Goal: Transaction & Acquisition: Purchase product/service

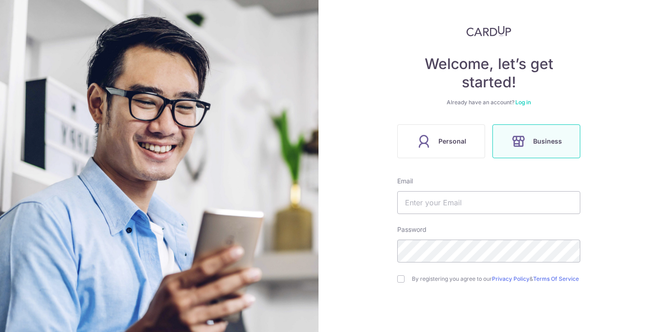
scroll to position [85, 0]
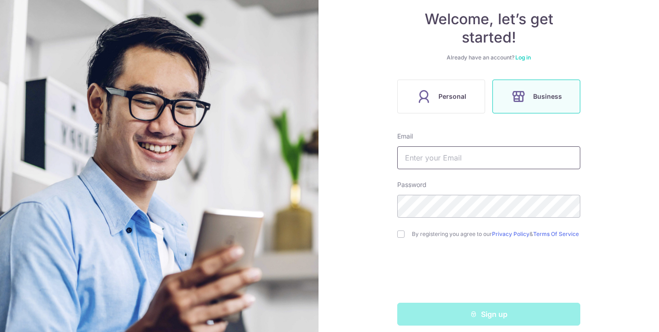
click at [452, 149] on input "text" at bounding box center [488, 157] width 183 height 23
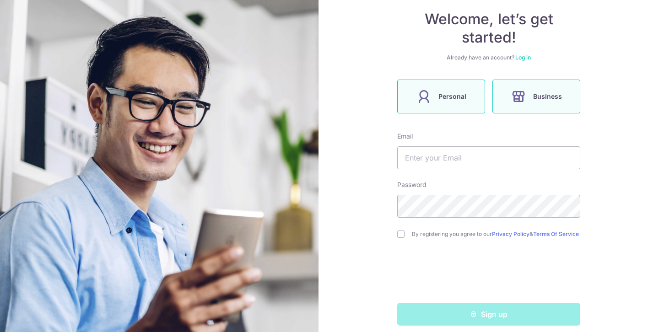
click at [447, 90] on label "Personal" at bounding box center [441, 97] width 88 height 34
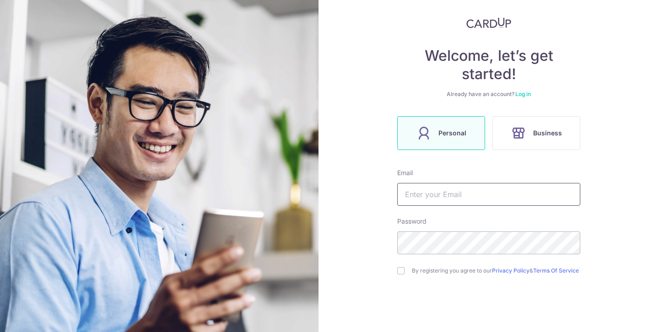
click at [442, 194] on input "text" at bounding box center [488, 194] width 183 height 23
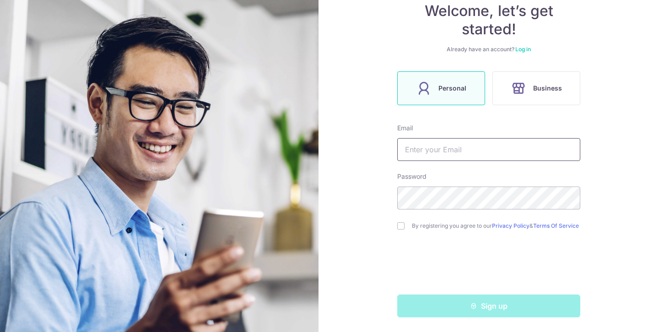
click at [441, 151] on input "text" at bounding box center [488, 149] width 183 height 23
type input "[PERSON_NAME][EMAIL_ADDRESS][DOMAIN_NAME]"
click at [400, 227] on input "checkbox" at bounding box center [400, 225] width 7 height 7
checkbox input "true"
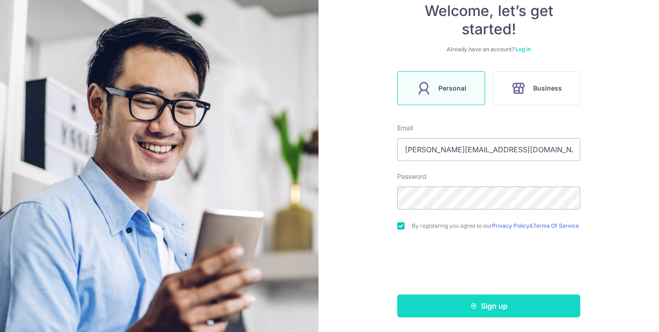
click at [424, 304] on button "Sign up" at bounding box center [488, 306] width 183 height 23
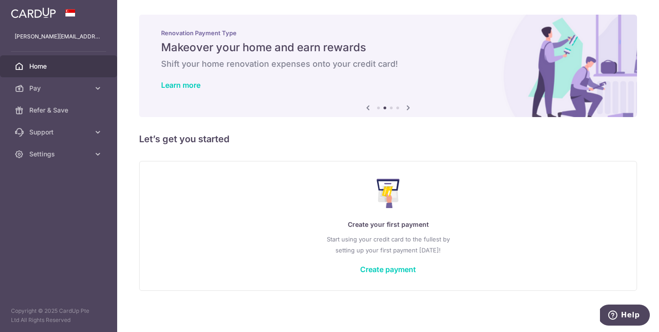
click at [368, 109] on icon at bounding box center [367, 107] width 11 height 11
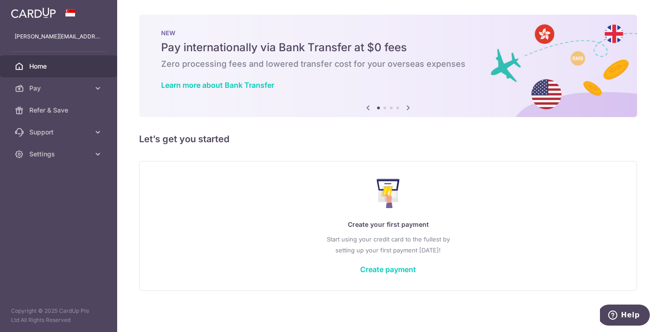
click at [405, 103] on icon at bounding box center [408, 107] width 11 height 11
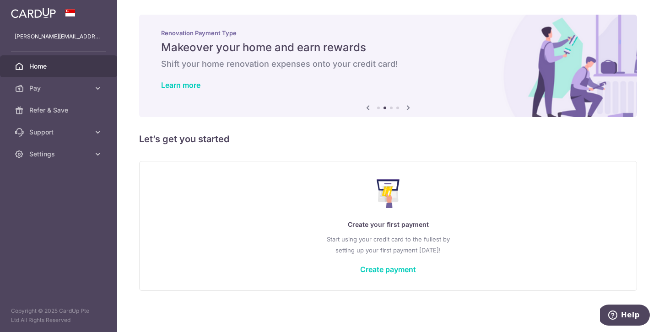
click at [405, 103] on icon at bounding box center [408, 107] width 11 height 11
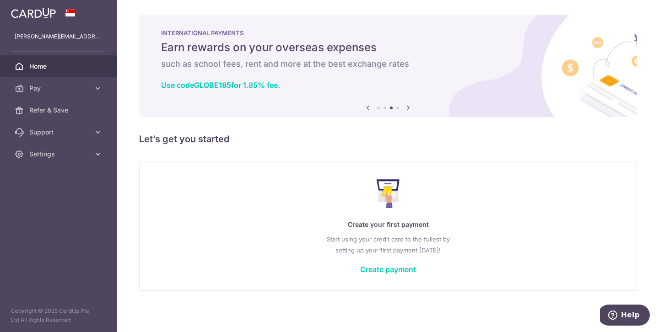
click at [405, 103] on icon at bounding box center [408, 107] width 11 height 11
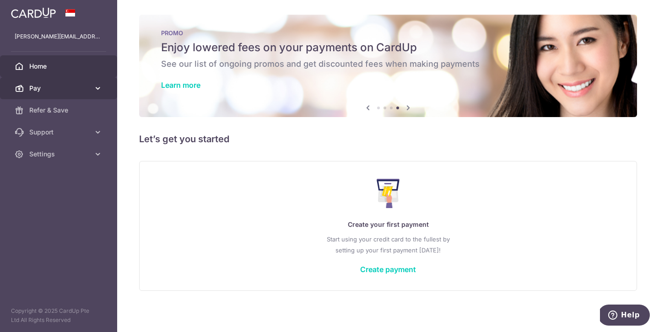
click at [76, 88] on span "Pay" at bounding box center [59, 88] width 60 height 9
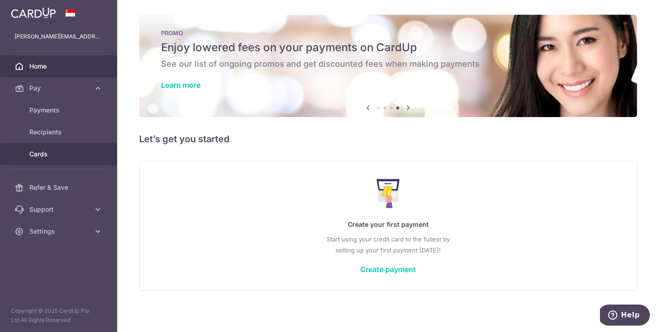
click at [53, 154] on span "Cards" at bounding box center [59, 154] width 60 height 9
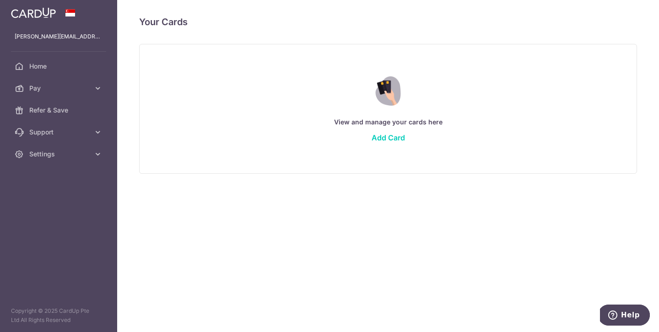
click at [388, 142] on div "View and manage your cards here Add Card" at bounding box center [388, 108] width 475 height 79
click at [387, 140] on link "Add Card" at bounding box center [388, 137] width 33 height 9
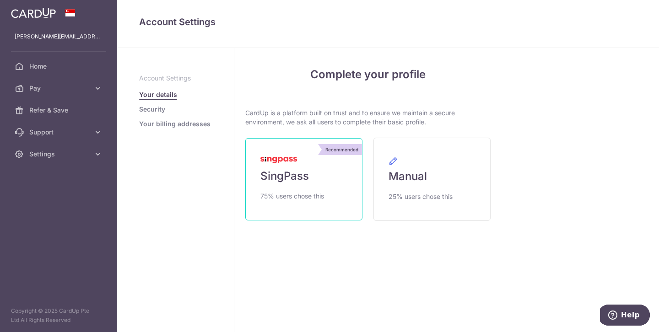
click at [329, 189] on link "Recommended SingPass 75% users chose this" at bounding box center [303, 179] width 117 height 82
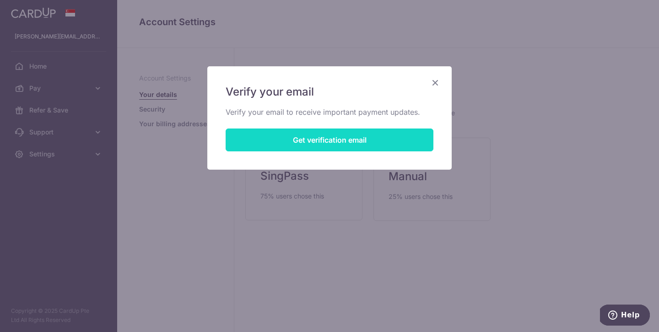
click at [331, 145] on button "Get verification email" at bounding box center [330, 140] width 208 height 23
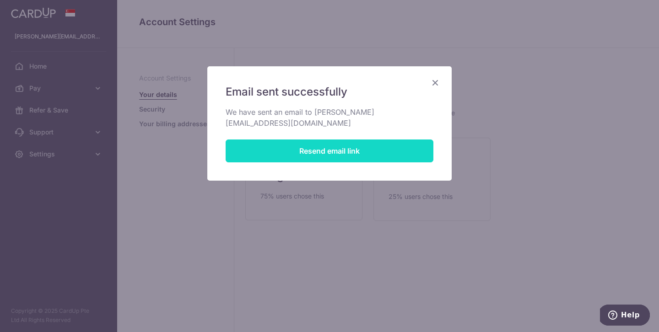
click at [331, 145] on button "Resend email link" at bounding box center [330, 151] width 208 height 23
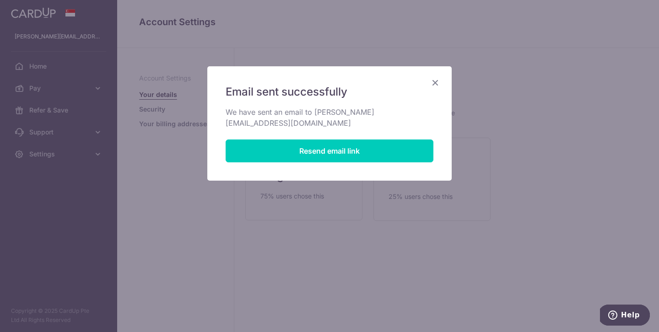
click at [430, 84] on icon "Close" at bounding box center [435, 82] width 11 height 11
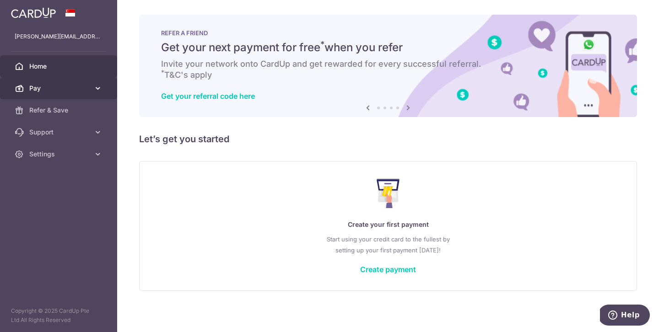
click at [75, 90] on span "Pay" at bounding box center [59, 88] width 60 height 9
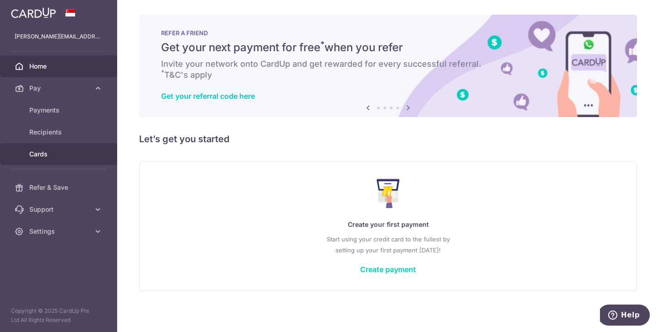
click at [46, 159] on link "Cards" at bounding box center [58, 154] width 117 height 22
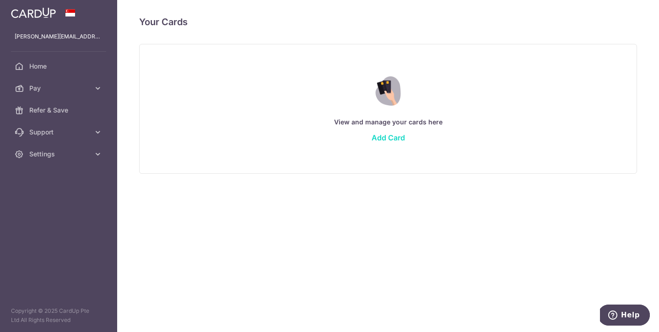
click at [384, 137] on link "Add Card" at bounding box center [388, 137] width 33 height 9
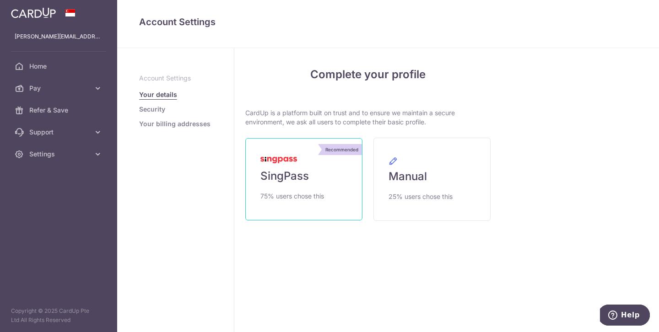
click at [299, 190] on link "Recommended SingPass 75% users chose this" at bounding box center [303, 179] width 117 height 82
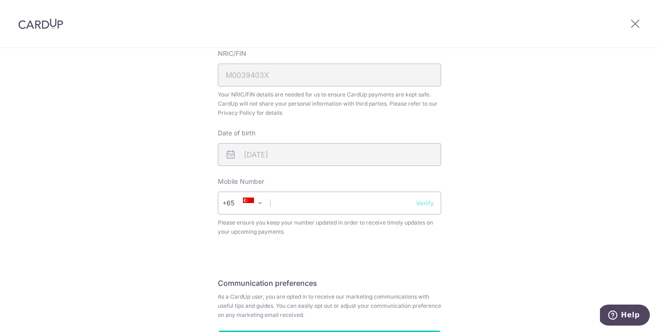
scroll to position [273, 0]
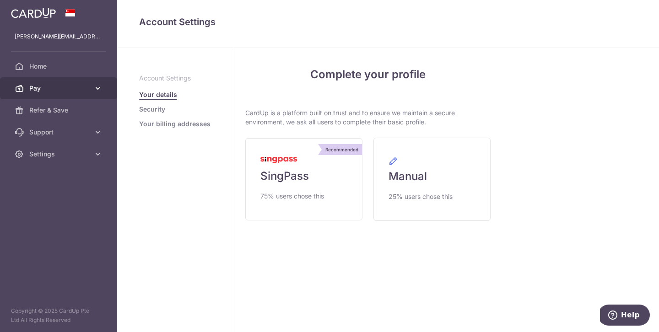
click at [46, 89] on span "Pay" at bounding box center [59, 88] width 60 height 9
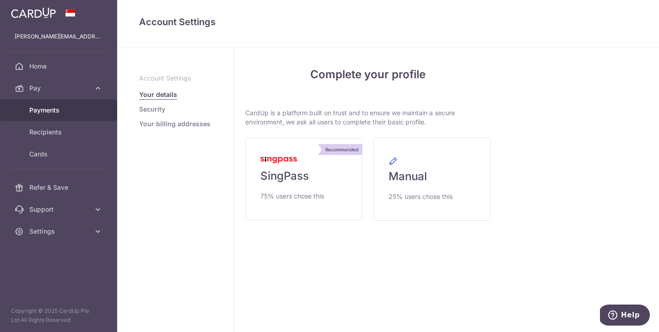
click at [46, 117] on link "Payments" at bounding box center [58, 110] width 117 height 22
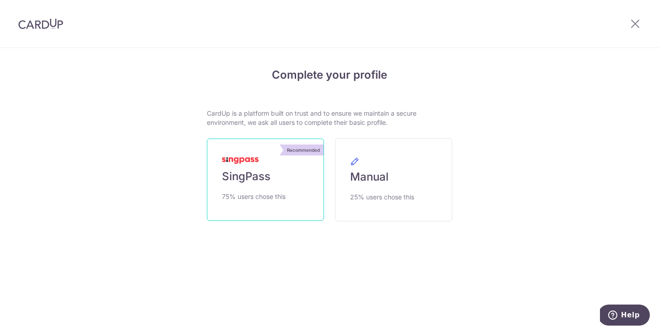
click at [236, 175] on span "SingPass" at bounding box center [246, 176] width 48 height 15
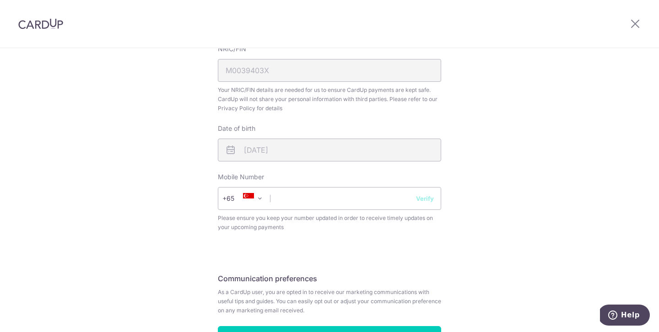
scroll to position [291, 0]
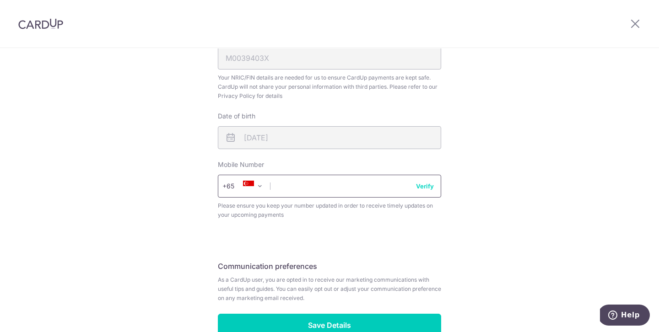
click at [356, 180] on input "text" at bounding box center [329, 186] width 223 height 23
type input "84480611"
click at [423, 188] on button "Verify" at bounding box center [425, 186] width 18 height 9
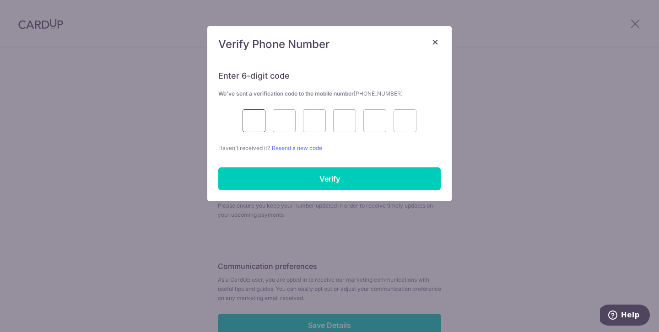
click at [255, 115] on input "text" at bounding box center [253, 120] width 23 height 23
type input "6"
type input "5"
type input "8"
type input "9"
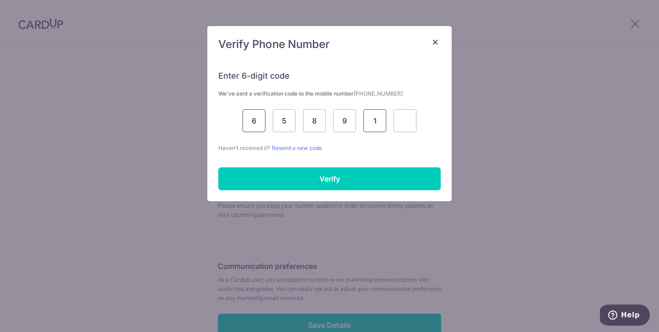
type input "1"
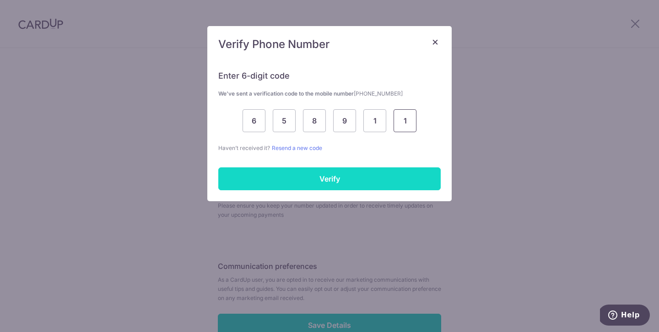
type input "1"
click at [319, 174] on input "Verify" at bounding box center [329, 178] width 222 height 23
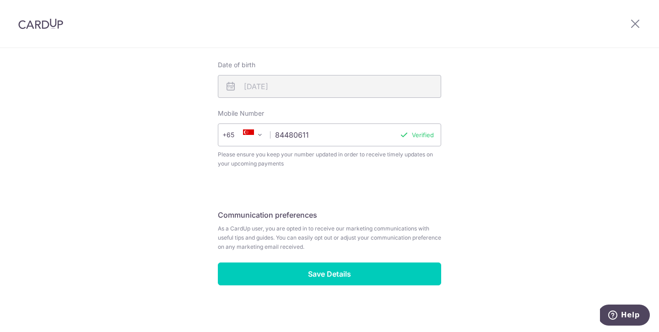
scroll to position [342, 0]
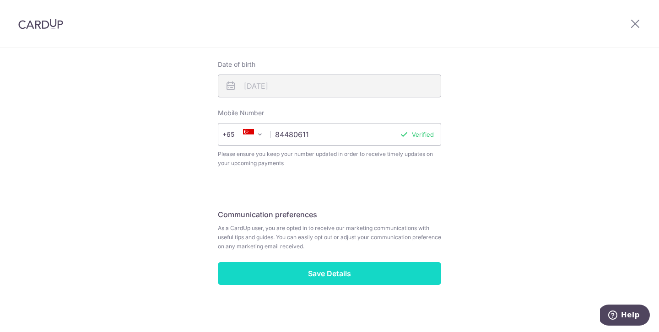
click at [297, 282] on input "Save Details" at bounding box center [329, 273] width 223 height 23
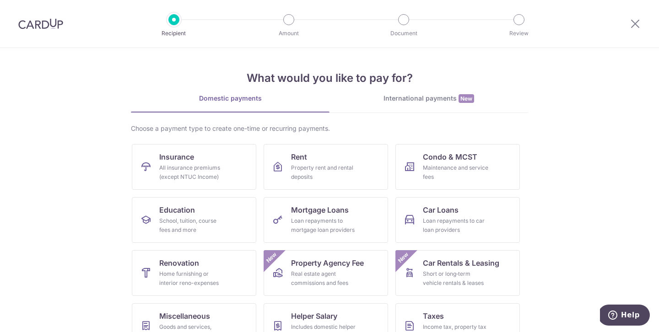
click at [38, 20] on img at bounding box center [40, 23] width 45 height 11
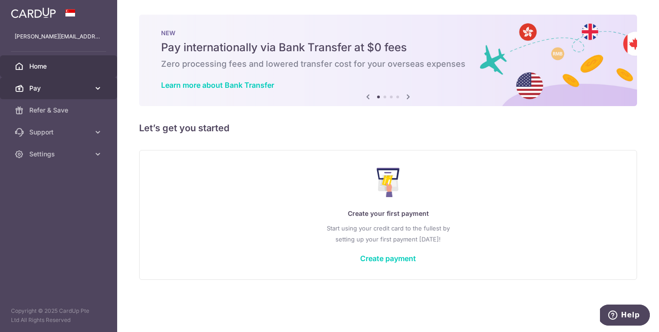
click at [46, 90] on span "Pay" at bounding box center [59, 88] width 60 height 9
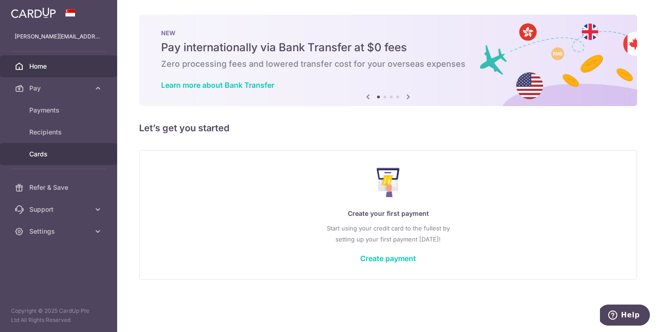
click at [47, 151] on span "Cards" at bounding box center [59, 154] width 60 height 9
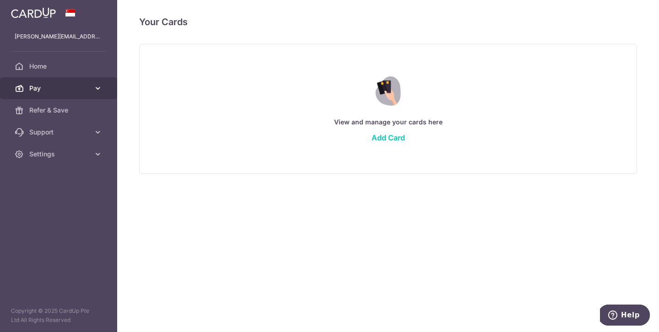
click at [78, 85] on span "Pay" at bounding box center [59, 88] width 60 height 9
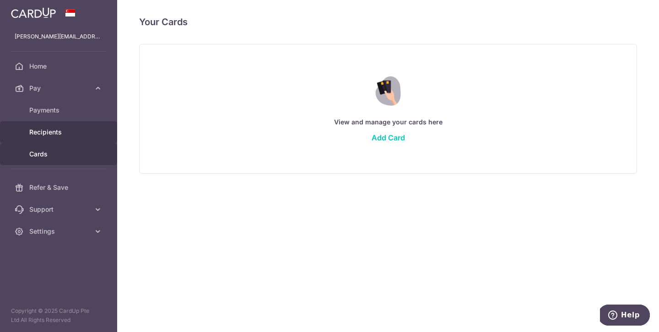
click at [70, 127] on link "Recipients" at bounding box center [58, 132] width 117 height 22
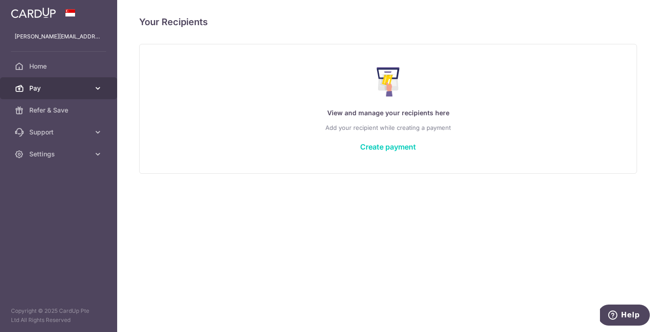
click at [91, 85] on link "Pay" at bounding box center [58, 88] width 117 height 22
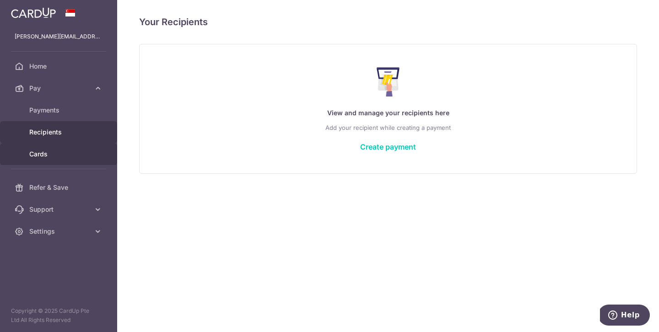
click at [48, 157] on span "Cards" at bounding box center [59, 154] width 60 height 9
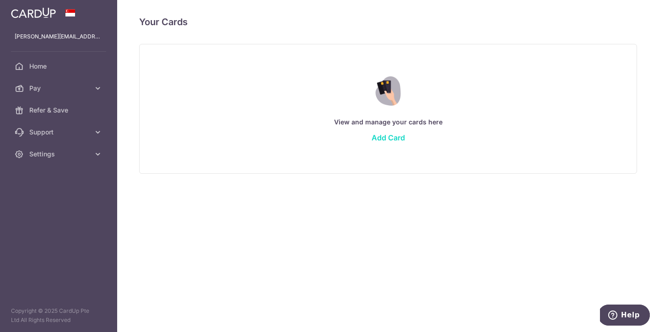
click at [384, 139] on link "Add Card" at bounding box center [388, 137] width 33 height 9
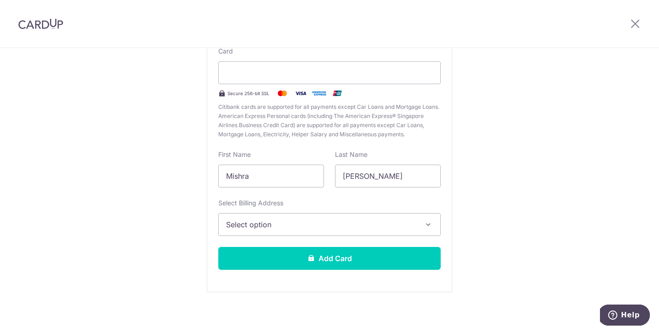
scroll to position [97, 0]
click at [319, 223] on span "Select option" at bounding box center [321, 224] width 190 height 11
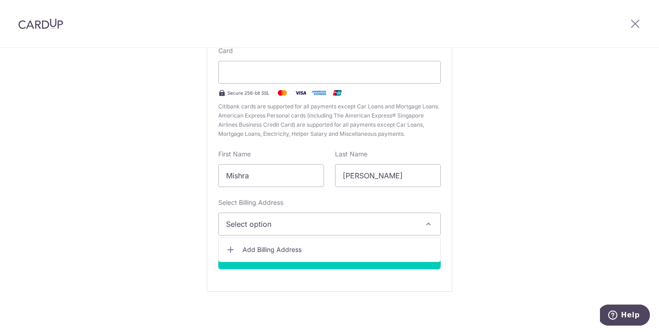
click at [328, 196] on div "New card details Card Secure 256-bit SSL Citibank cards are supported for all p…" at bounding box center [329, 151] width 245 height 281
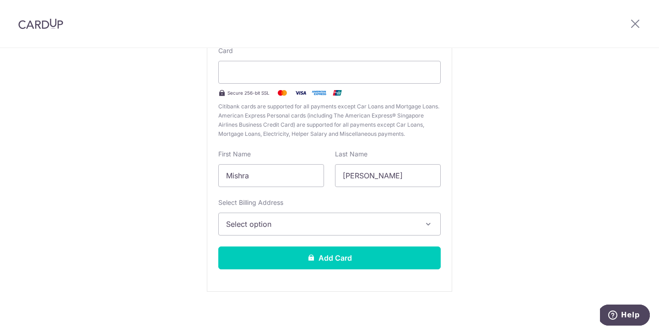
click at [303, 229] on span "Select option" at bounding box center [321, 224] width 190 height 11
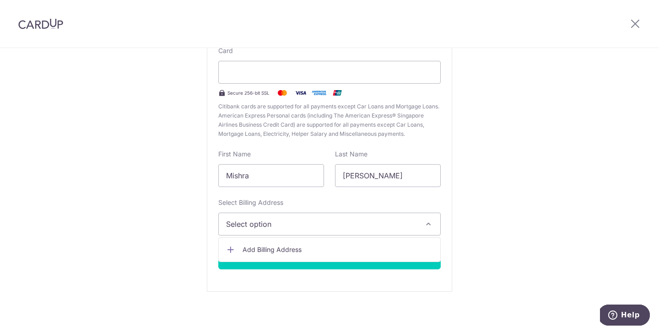
click at [291, 248] on span "Add Billing Address" at bounding box center [337, 249] width 190 height 9
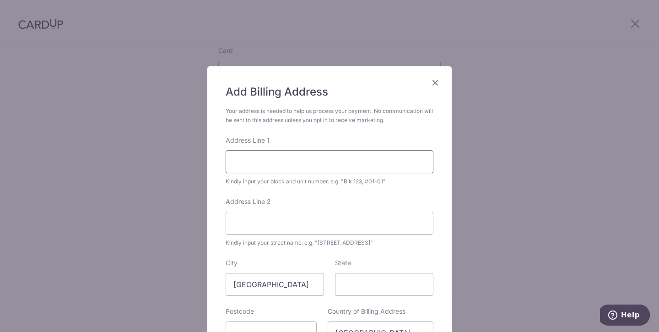
click at [281, 160] on input "Address Line 1" at bounding box center [330, 162] width 208 height 23
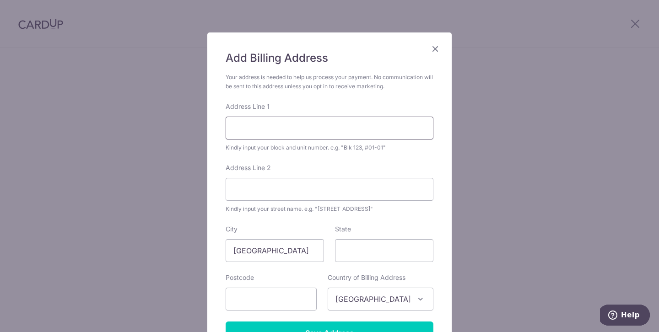
scroll to position [37, 0]
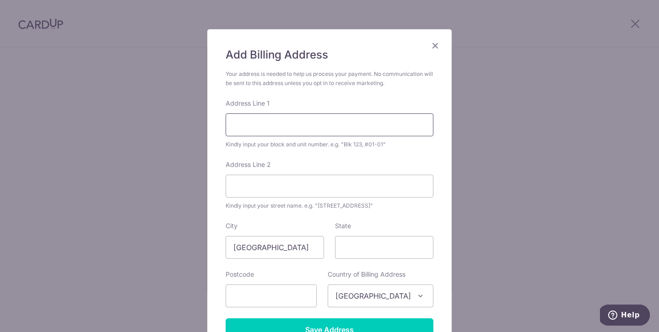
type input "03-09, [STREET_ADDRESS][GEOGRAPHIC_DATA]"
type input "507010"
click at [288, 186] on input "Address Line 2" at bounding box center [330, 186] width 208 height 23
drag, startPoint x: 404, startPoint y: 124, endPoint x: 307, endPoint y: 125, distance: 97.0
click at [307, 125] on input "03-09, [STREET_ADDRESS][GEOGRAPHIC_DATA]" at bounding box center [330, 124] width 208 height 23
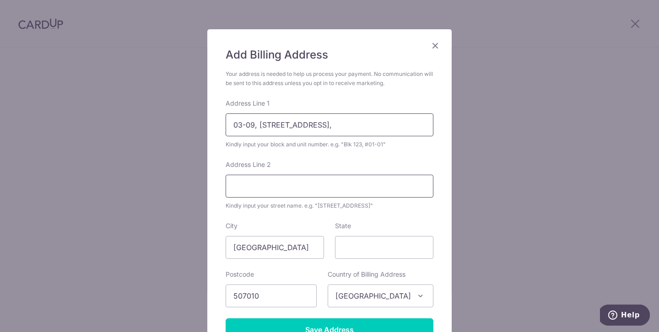
type input "03-09, [STREET_ADDRESS],"
click at [250, 188] on input "Address Line 2" at bounding box center [330, 186] width 208 height 23
paste input "[GEOGRAPHIC_DATA] Condominium"
type input "[GEOGRAPHIC_DATA] Condominium"
click at [308, 122] on input "03-09, [STREET_ADDRESS]," at bounding box center [330, 124] width 208 height 23
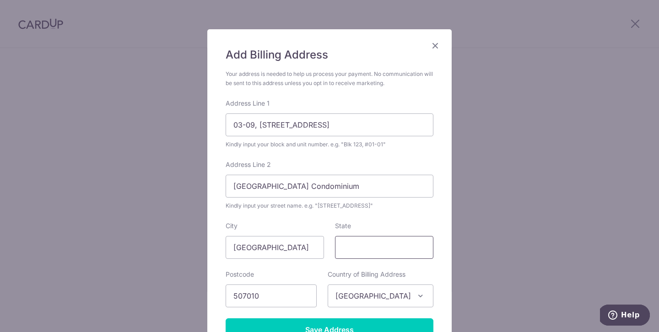
click at [368, 247] on input "State" at bounding box center [384, 247] width 98 height 23
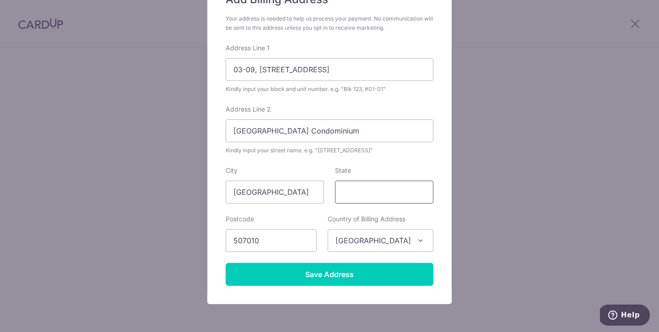
scroll to position [93, 0]
drag, startPoint x: 305, startPoint y: 67, endPoint x: 259, endPoint y: 67, distance: 46.2
click at [259, 67] on input "03-09, 3 Flora Drive" at bounding box center [330, 69] width 208 height 23
click at [264, 129] on input "Dahlia Park Condominium" at bounding box center [330, 130] width 208 height 23
drag, startPoint x: 308, startPoint y: 69, endPoint x: 258, endPoint y: 67, distance: 50.4
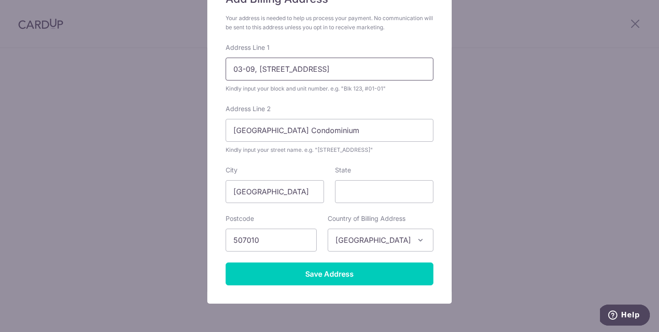
click at [258, 67] on input "03-09, 3 Flora Drive" at bounding box center [330, 69] width 208 height 23
type input "03-09"
click at [233, 132] on input "Dahlia Park Condominium" at bounding box center [330, 130] width 208 height 23
paste input "3 Flora Drive"
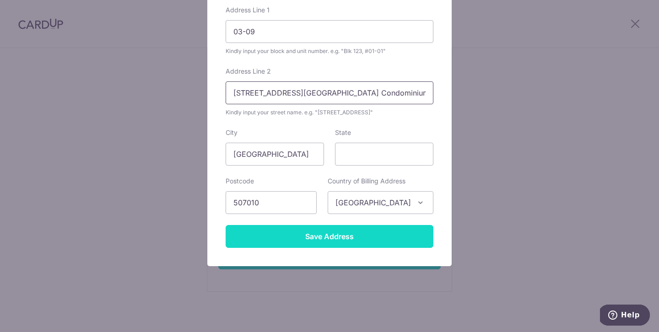
type input "3 Flora Drive, Dahlia Park Condominium"
click at [331, 236] on input "Save Address" at bounding box center [330, 236] width 208 height 23
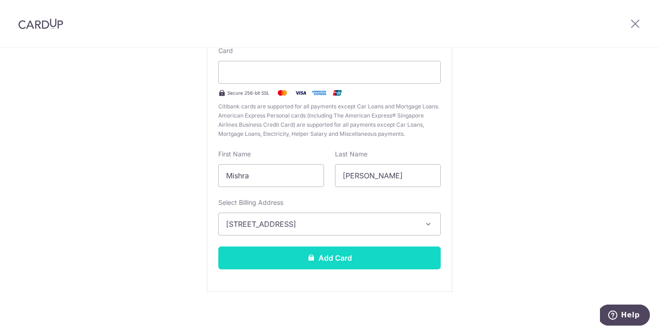
click at [324, 258] on button "Add Card" at bounding box center [329, 258] width 222 height 23
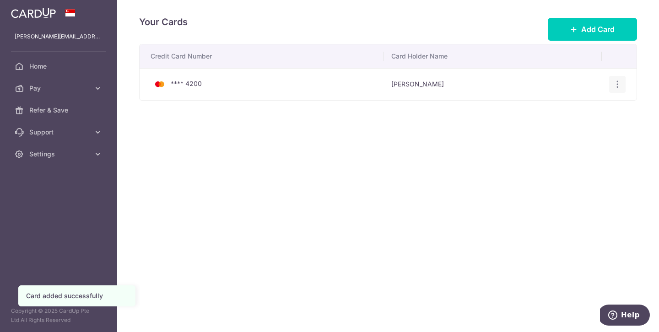
click at [619, 86] on icon "button" at bounding box center [618, 85] width 10 height 10
click at [564, 111] on span "View/Edit" at bounding box center [586, 109] width 62 height 11
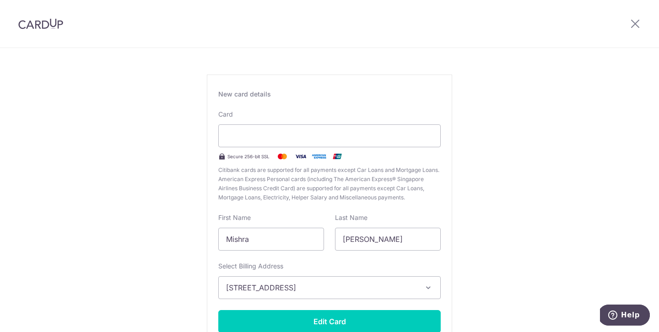
scroll to position [70, 0]
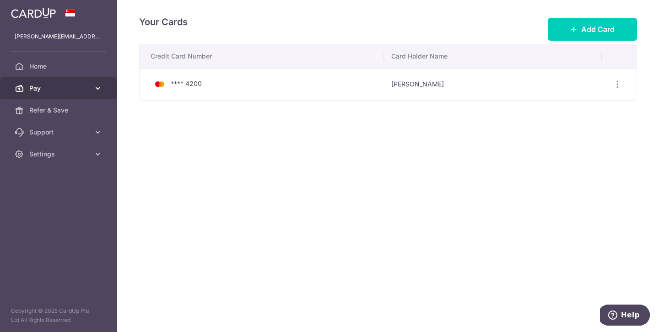
click at [40, 81] on link "Pay" at bounding box center [58, 88] width 117 height 22
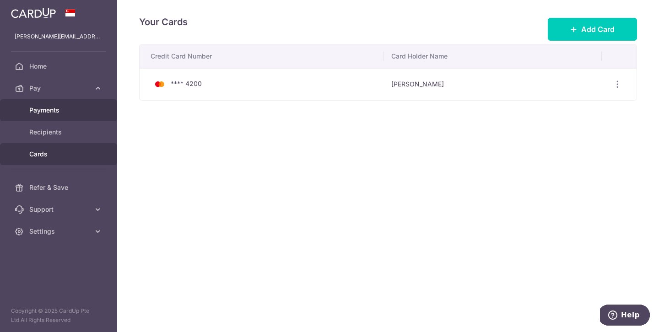
click at [48, 109] on span "Payments" at bounding box center [59, 110] width 60 height 9
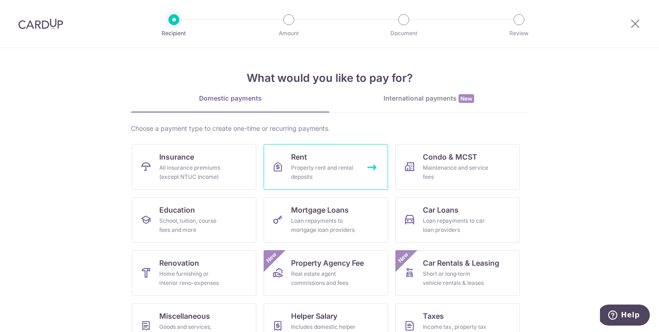
click at [306, 157] on span "Rent" at bounding box center [299, 156] width 16 height 11
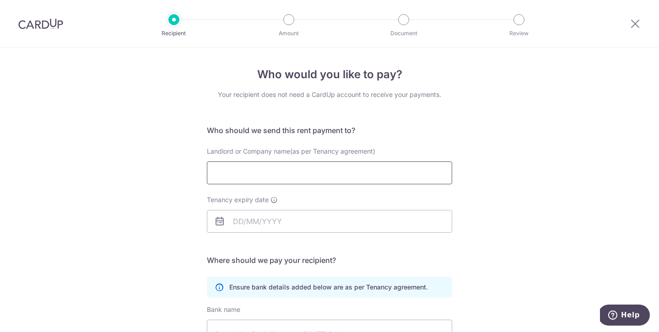
click at [297, 172] on input "Landlord or Company name(as per Tenancy agreement)" at bounding box center [329, 173] width 245 height 23
click at [45, 27] on img at bounding box center [40, 23] width 45 height 11
click at [641, 20] on div at bounding box center [635, 24] width 48 height 48
click at [633, 23] on icon at bounding box center [635, 23] width 11 height 11
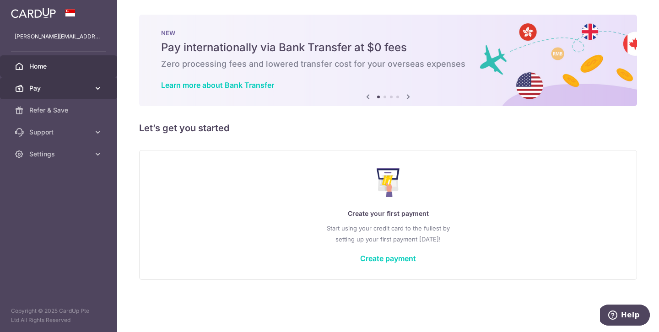
click at [58, 84] on span "Pay" at bounding box center [59, 88] width 60 height 9
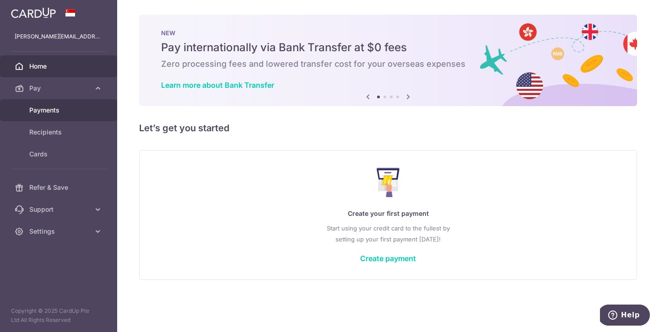
click at [61, 108] on span "Payments" at bounding box center [59, 110] width 60 height 9
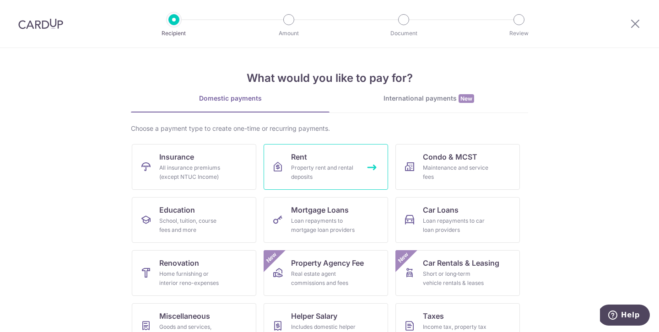
scroll to position [36, 0]
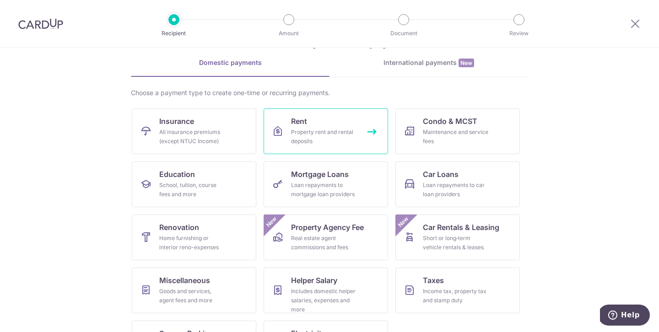
click at [328, 130] on div "Property rent and rental deposits" at bounding box center [324, 137] width 66 height 18
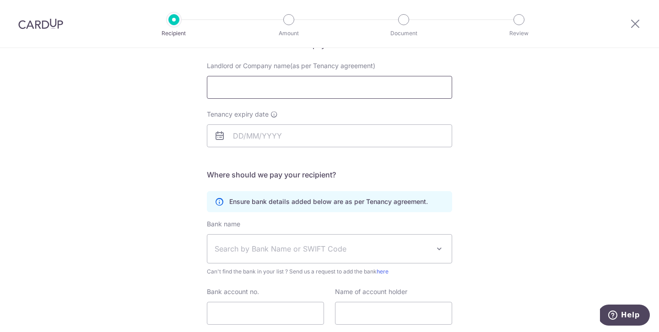
scroll to position [57, 0]
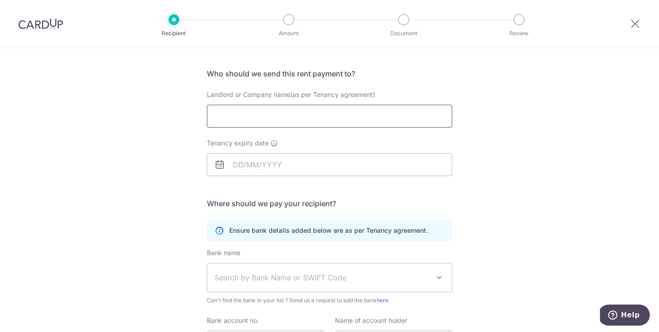
click at [282, 114] on input "Landlord or Company name(as per Tenancy agreement)" at bounding box center [329, 116] width 245 height 23
type input "[PERSON_NAME]"
click at [270, 162] on input "Tenancy expiry date" at bounding box center [329, 164] width 245 height 23
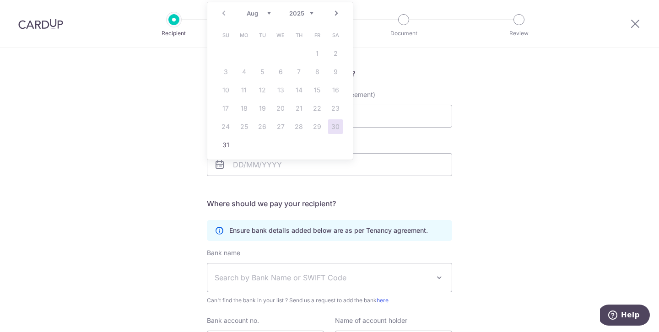
click at [296, 200] on h5 "Where should we pay your recipient?" at bounding box center [329, 203] width 245 height 11
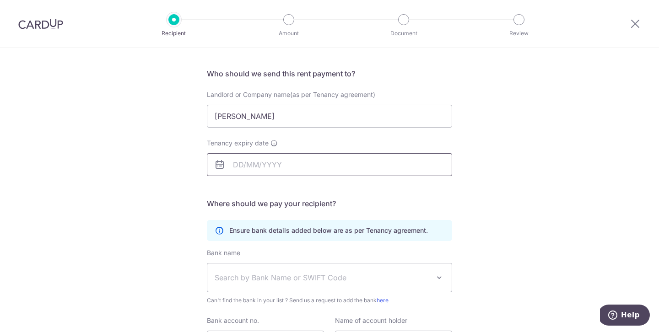
click at [245, 165] on input "Tenancy expiry date" at bounding box center [329, 164] width 245 height 23
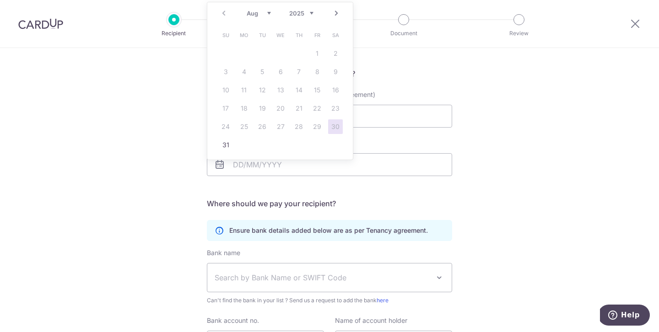
click at [188, 166] on div "Who would you like to pay? Your recipient does not need a CardUp account to rec…" at bounding box center [329, 209] width 659 height 436
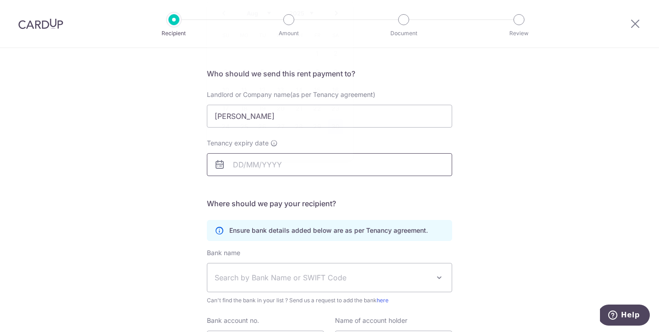
click at [234, 161] on input "Tenancy expiry date" at bounding box center [329, 164] width 245 height 23
click at [184, 167] on div "Who would you like to pay? Your recipient does not need a CardUp account to rec…" at bounding box center [329, 209] width 659 height 436
click at [272, 172] on input "Tenancy expiry date" at bounding box center [329, 164] width 245 height 23
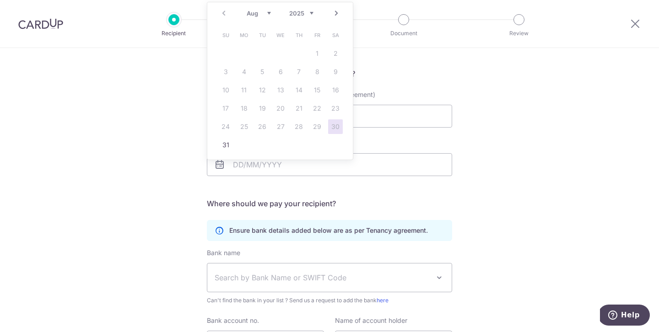
click at [307, 14] on select "2025 2026 2027 2028 2029 2030 2031 2032 2033 2034 2035" at bounding box center [301, 13] width 24 height 7
click at [267, 16] on select "Jan Feb Mar Apr May Jun Jul Aug Sep Oct Nov Dec" at bounding box center [259, 13] width 24 height 7
click at [307, 128] on td "31" at bounding box center [299, 127] width 18 height 18
type input "[DATE]"
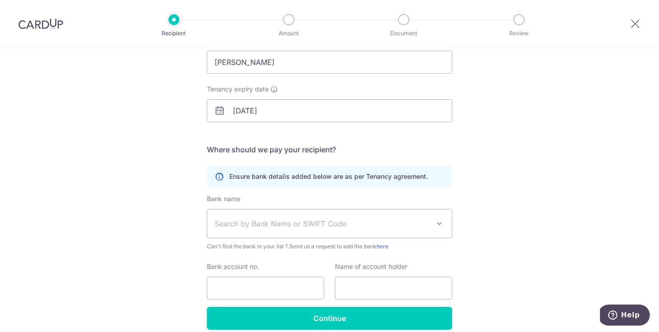
scroll to position [114, 0]
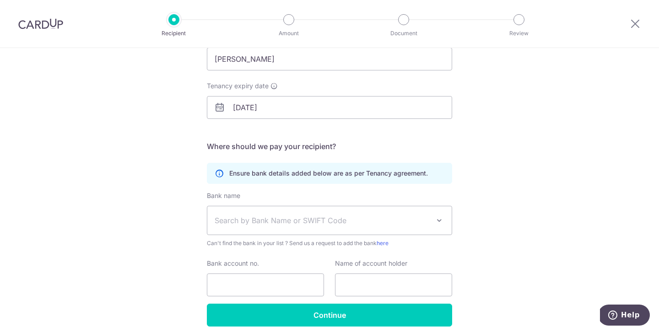
click at [267, 221] on span "Search by Bank Name or SWIFT Code" at bounding box center [322, 220] width 215 height 11
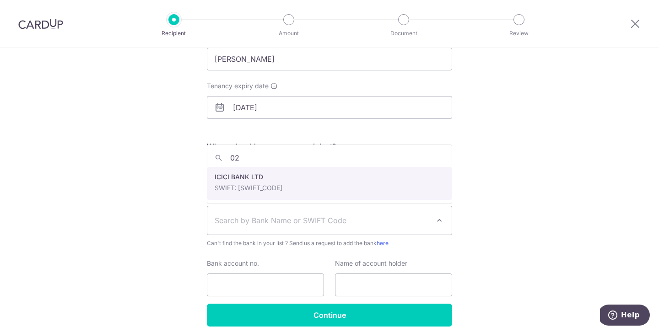
type input "0"
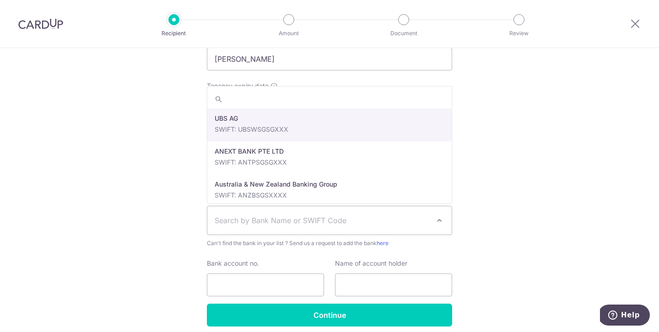
click at [101, 215] on div "Who would you like to pay? Your recipient does not need a CardUp account to rec…" at bounding box center [329, 152] width 659 height 436
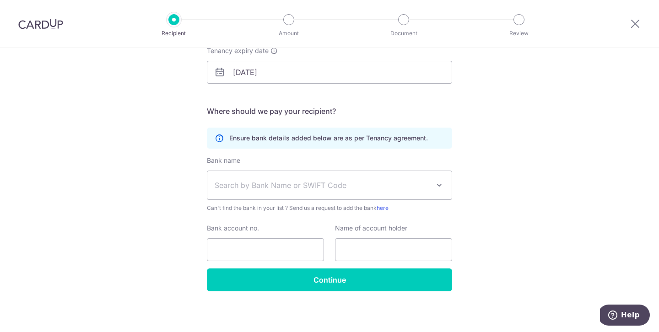
scroll to position [151, 0]
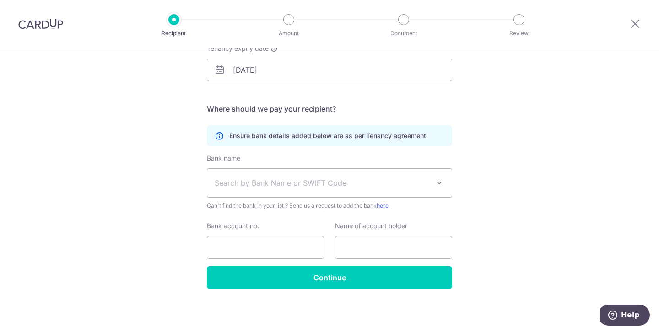
click at [241, 186] on span "Search by Bank Name or SWIFT Code" at bounding box center [322, 183] width 215 height 11
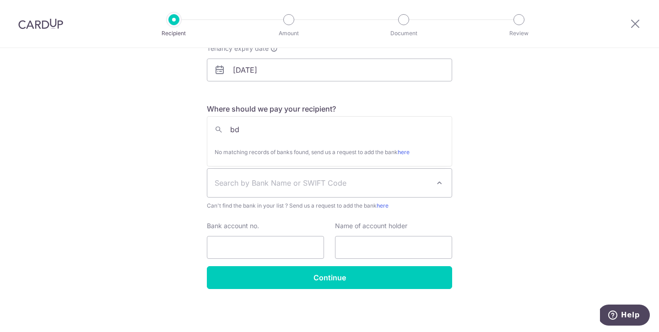
type input "b"
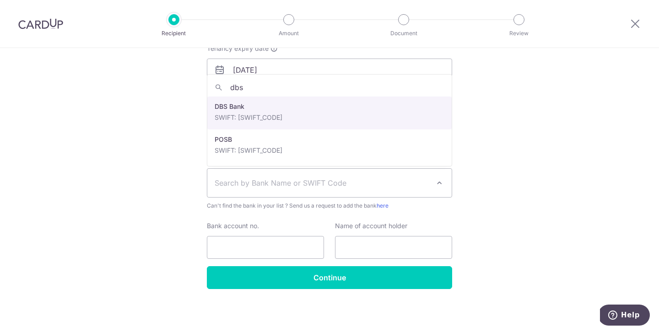
type input "dbs"
select select "6"
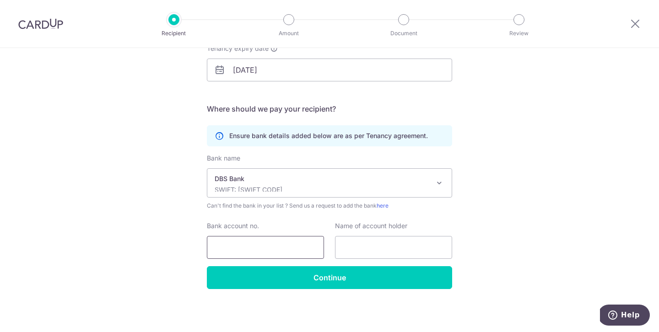
click at [243, 246] on input "Bank account no." at bounding box center [265, 247] width 117 height 23
type input "0295084007"
click at [349, 248] on input "text" at bounding box center [393, 247] width 117 height 23
click at [215, 245] on input "0295084007" at bounding box center [265, 247] width 117 height 23
click at [377, 253] on input "text" at bounding box center [393, 247] width 117 height 23
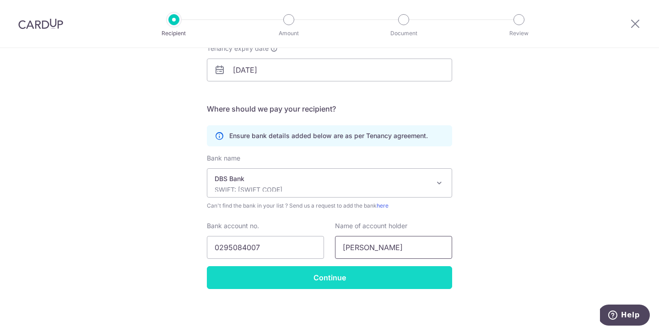
type input "Rajesh Parwani"
click at [357, 283] on input "Continue" at bounding box center [329, 277] width 245 height 23
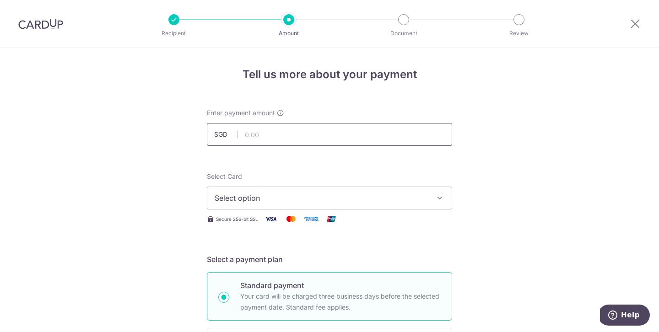
click at [240, 129] on input "text" at bounding box center [329, 134] width 245 height 23
type input "3,000.00"
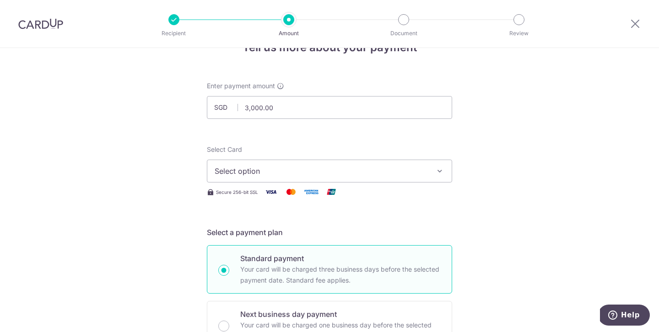
scroll to position [27, 0]
click at [235, 171] on span "Select option" at bounding box center [321, 170] width 213 height 11
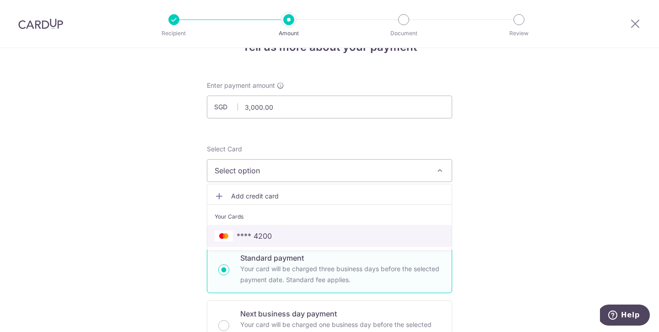
click at [249, 230] on link "**** 4200" at bounding box center [329, 236] width 244 height 22
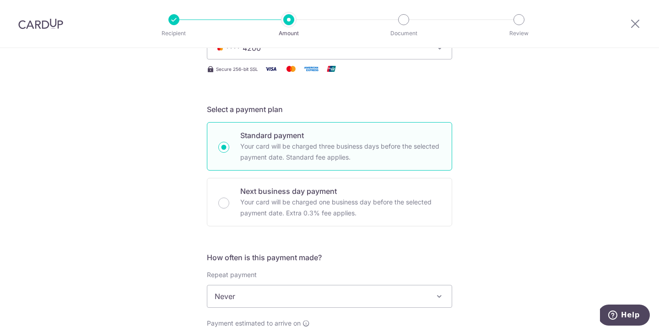
scroll to position [178, 0]
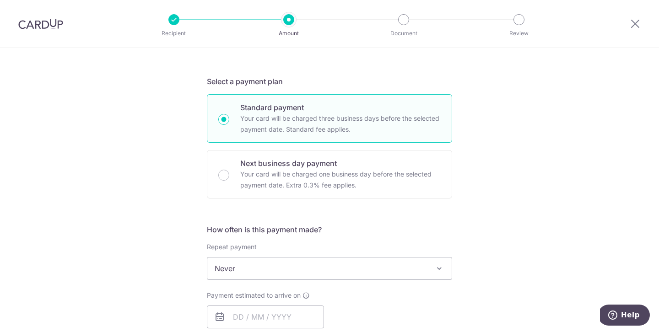
click at [244, 282] on div "How often is this payment made? Repeat payment Never Every week Every month Eve…" at bounding box center [329, 286] width 245 height 124
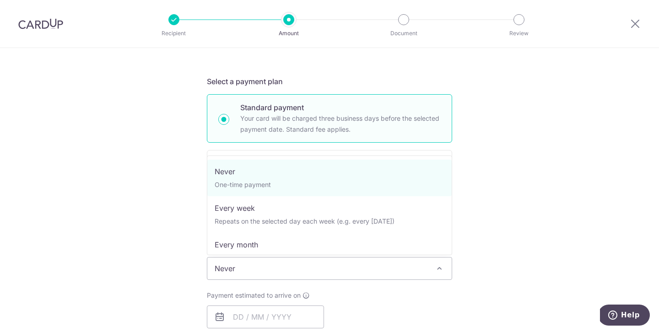
click at [247, 278] on span "Never" at bounding box center [329, 269] width 244 height 22
click at [249, 253] on span "Never One-time payment Every week Repeats on the selected day each week (e.g. e…" at bounding box center [329, 206] width 245 height 100
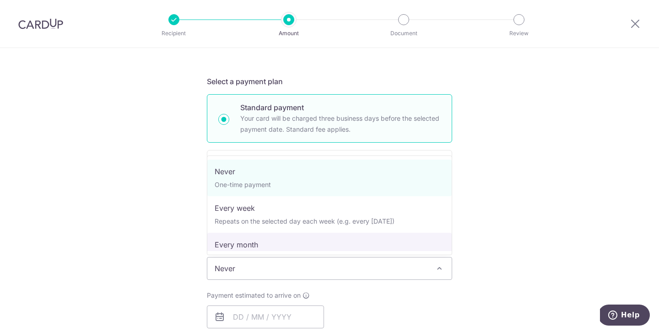
select select "3"
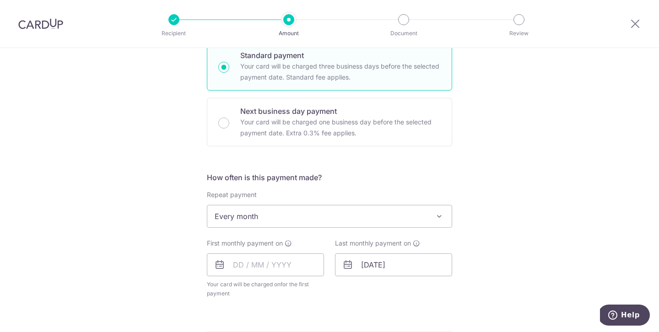
scroll to position [256, 0]
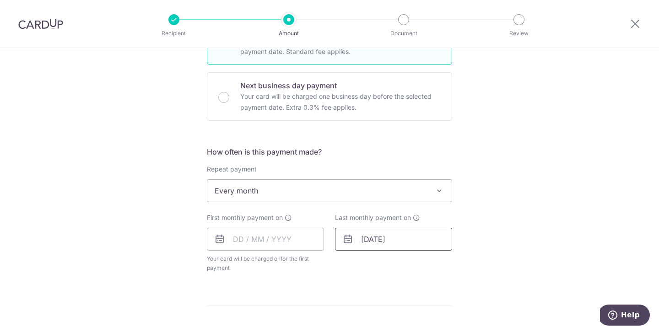
click at [366, 240] on input "[DATE]" at bounding box center [393, 239] width 117 height 23
click at [398, 305] on td "1" at bounding box center [390, 304] width 18 height 18
type input "[DATE]"
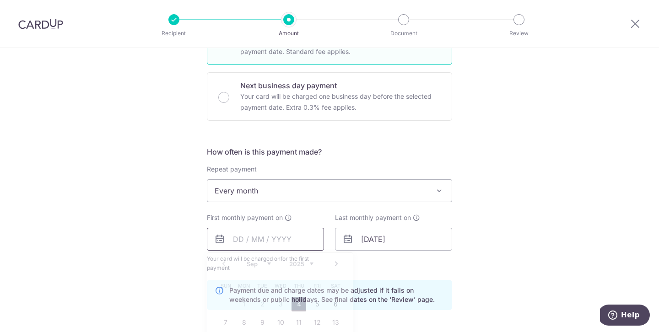
click at [232, 241] on input "text" at bounding box center [265, 239] width 117 height 23
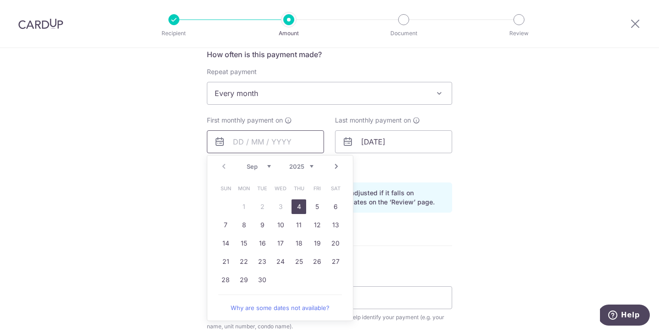
scroll to position [358, 0]
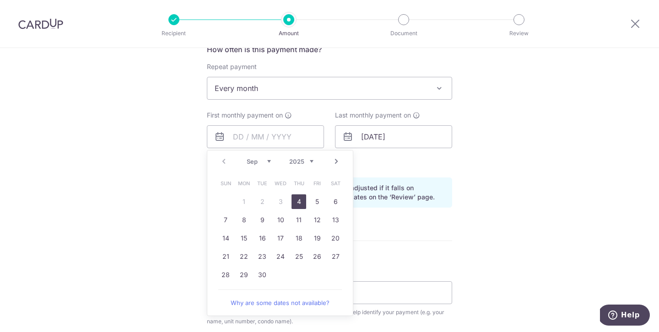
click at [275, 304] on link "Why are some dates not available?" at bounding box center [280, 303] width 124 height 18
click at [553, 145] on div "Tell us more about your payment Enter payment amount SGD 3,000.00 3000.00 Recip…" at bounding box center [329, 127] width 659 height 874
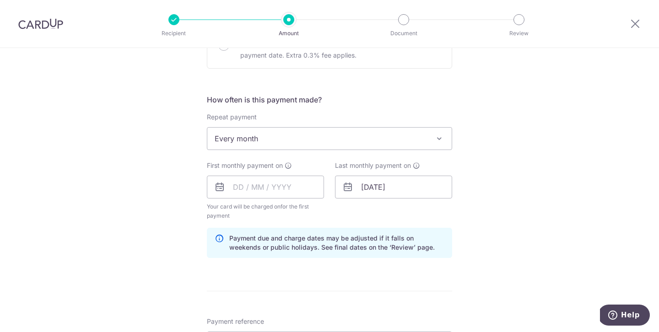
scroll to position [315, 0]
